Goal: Task Accomplishment & Management: Manage account settings

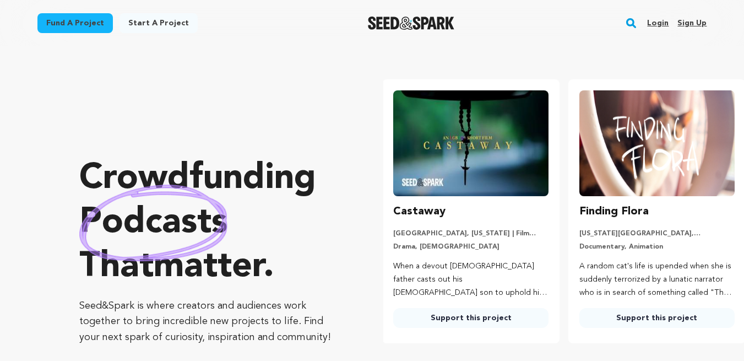
scroll to position [0, 195]
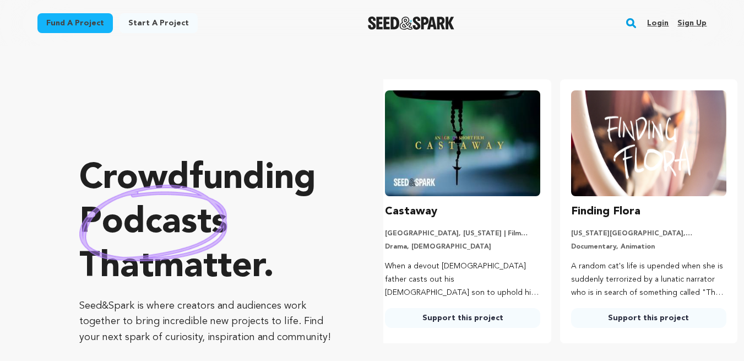
click at [657, 27] on link "Login" at bounding box center [657, 23] width 21 height 18
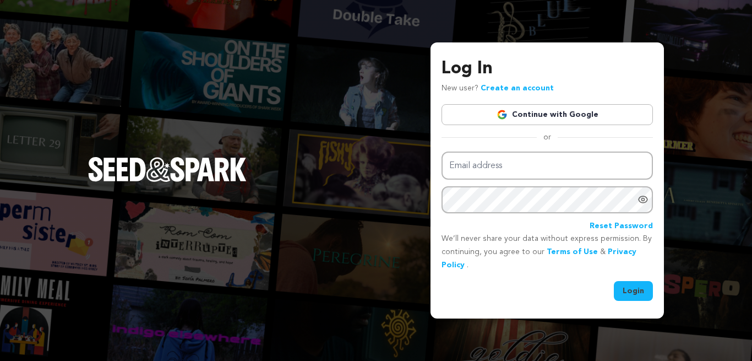
click at [613, 116] on link "Continue with Google" at bounding box center [546, 114] width 211 height 21
click at [615, 117] on link "Continue with Google" at bounding box center [546, 114] width 211 height 21
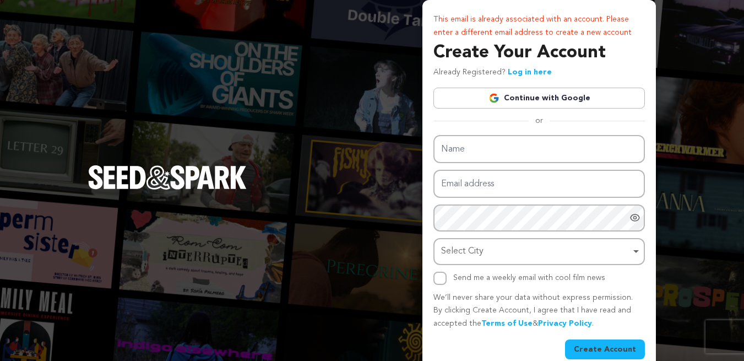
click at [521, 70] on link "Log in here" at bounding box center [530, 72] width 44 height 8
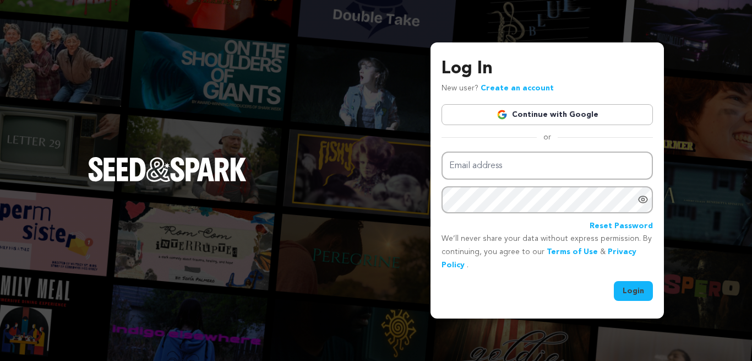
click at [487, 114] on link "Continue with Google" at bounding box center [546, 114] width 211 height 21
